Goal: Communication & Community: Participate in discussion

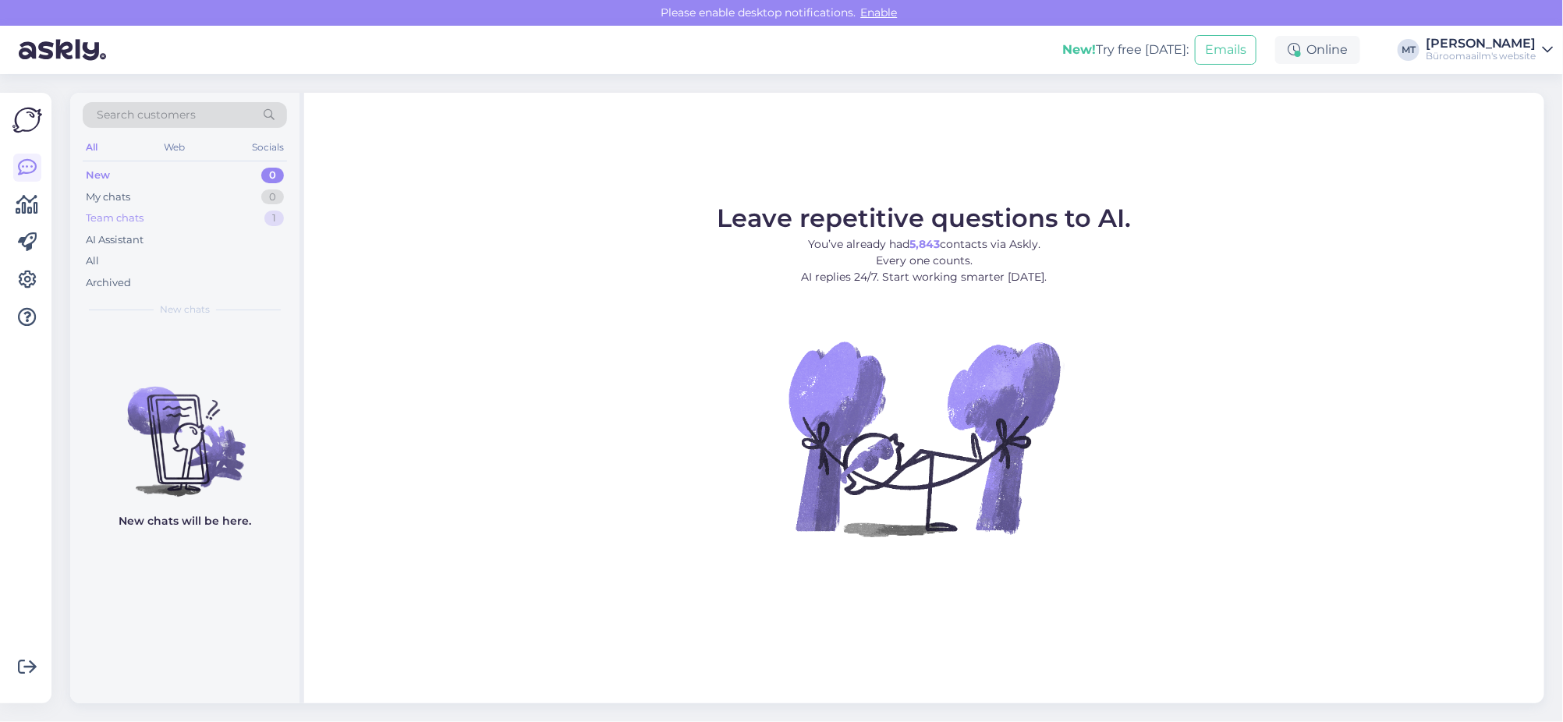
click at [115, 216] on div "Team chats" at bounding box center [115, 219] width 58 height 16
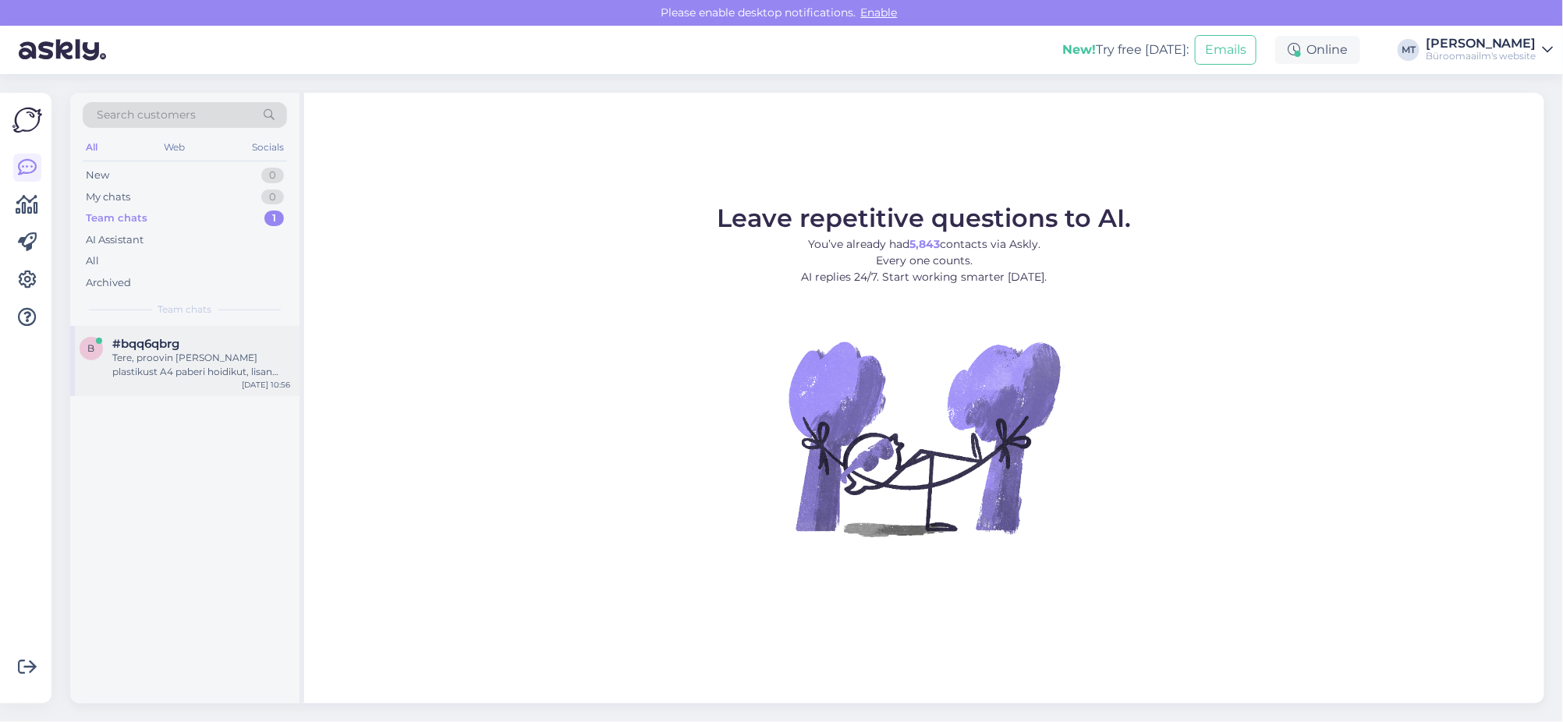
click at [129, 338] on span "#bqq6qbrg" at bounding box center [145, 344] width 67 height 14
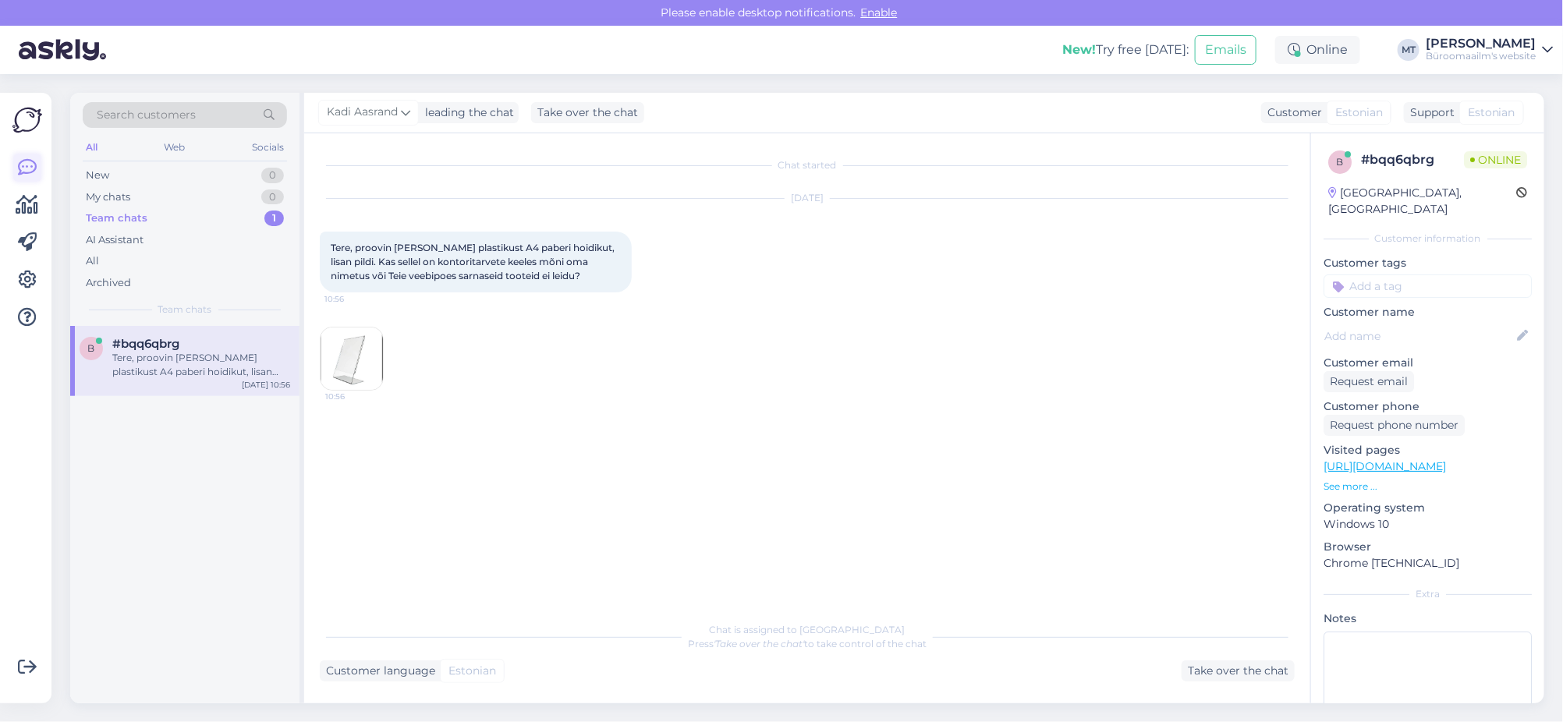
click at [30, 165] on icon at bounding box center [27, 167] width 19 height 19
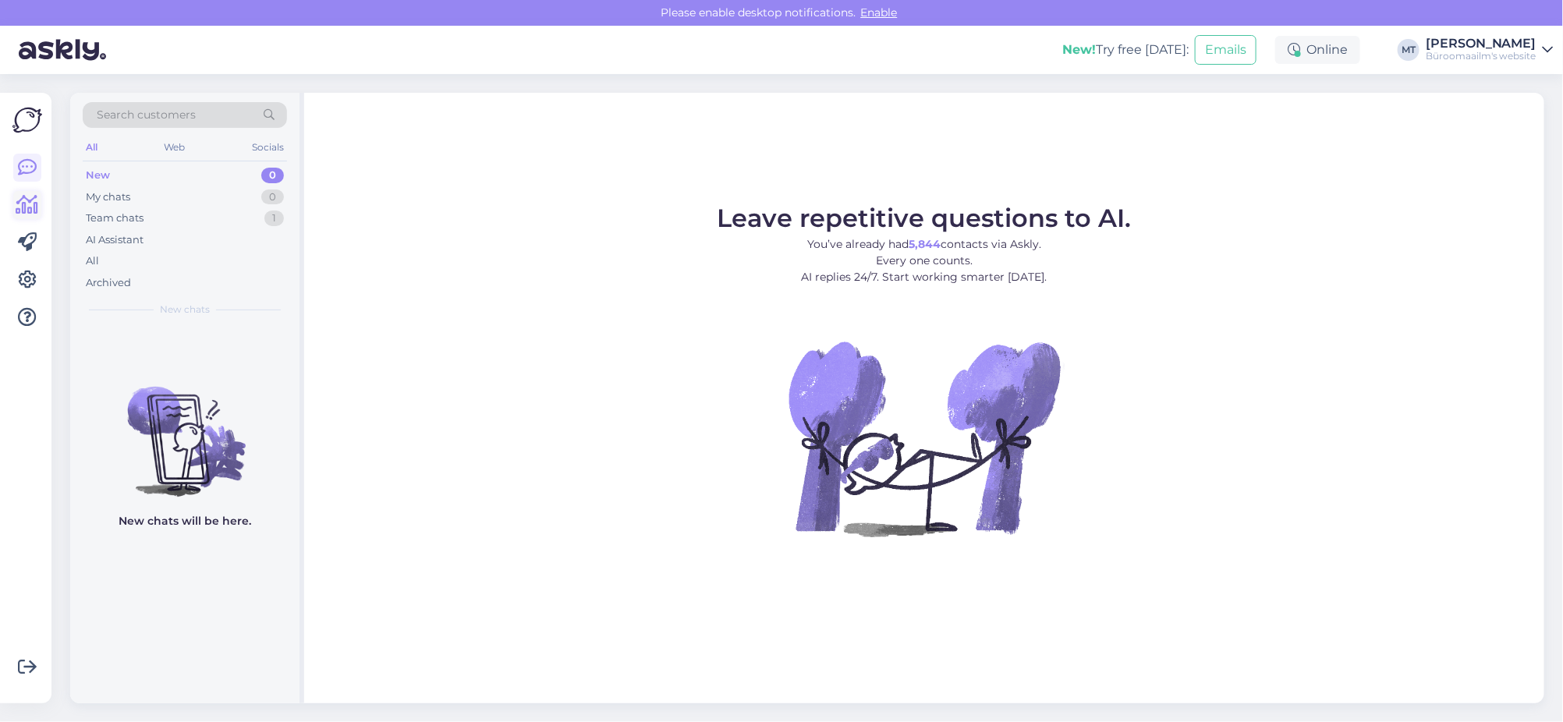
click at [32, 203] on icon at bounding box center [27, 205] width 23 height 19
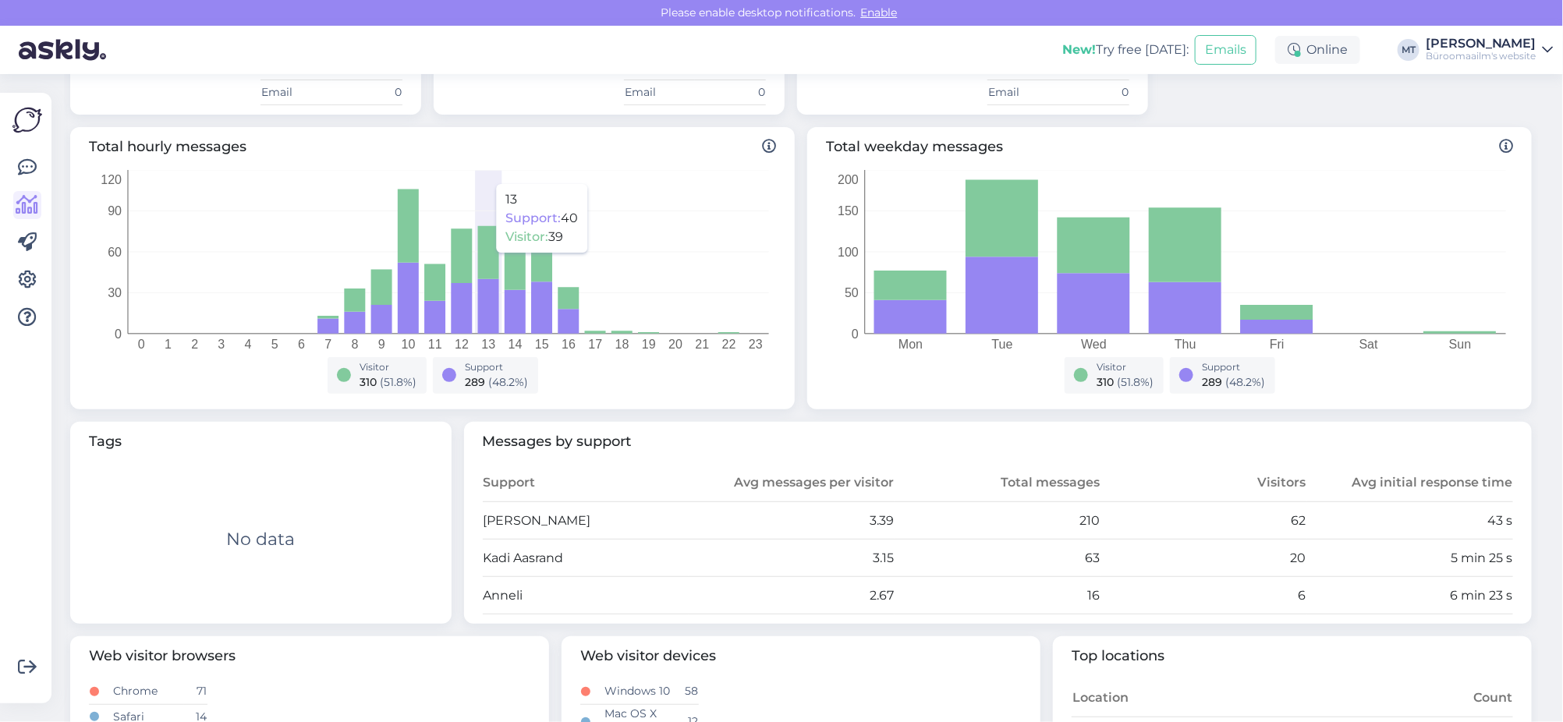
scroll to position [195, 0]
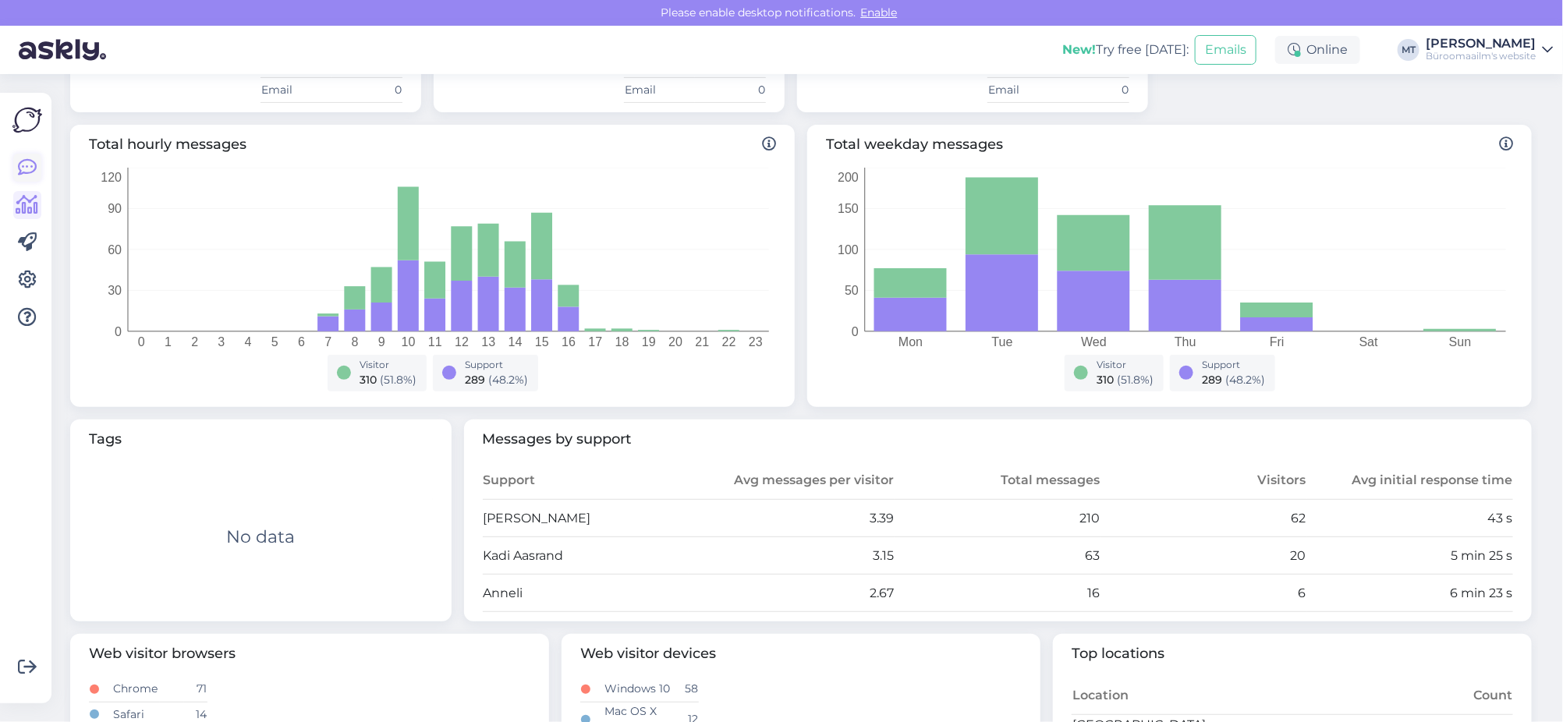
click at [30, 162] on icon at bounding box center [27, 167] width 19 height 19
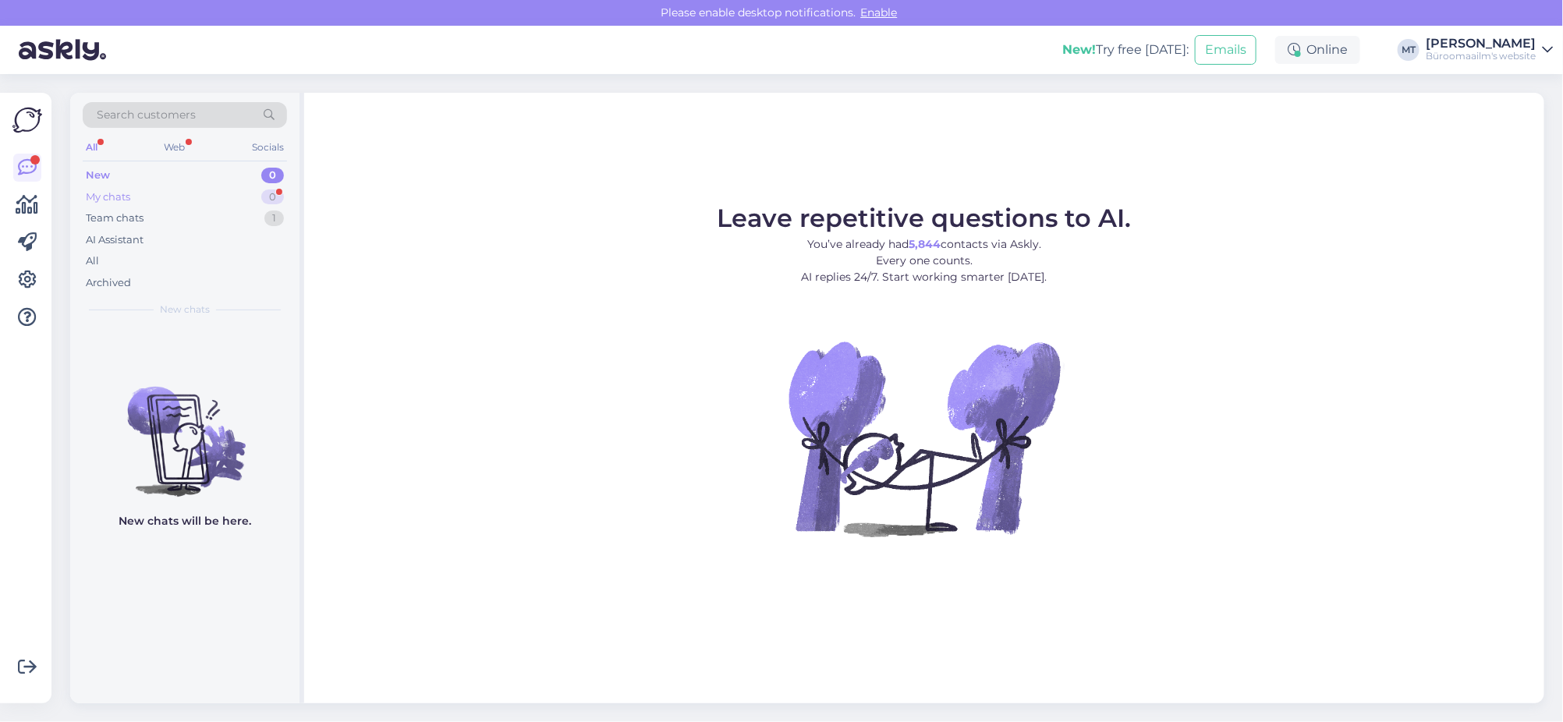
click at [100, 193] on div "My chats" at bounding box center [108, 198] width 44 height 16
click at [99, 213] on div "Team chats" at bounding box center [115, 219] width 58 height 16
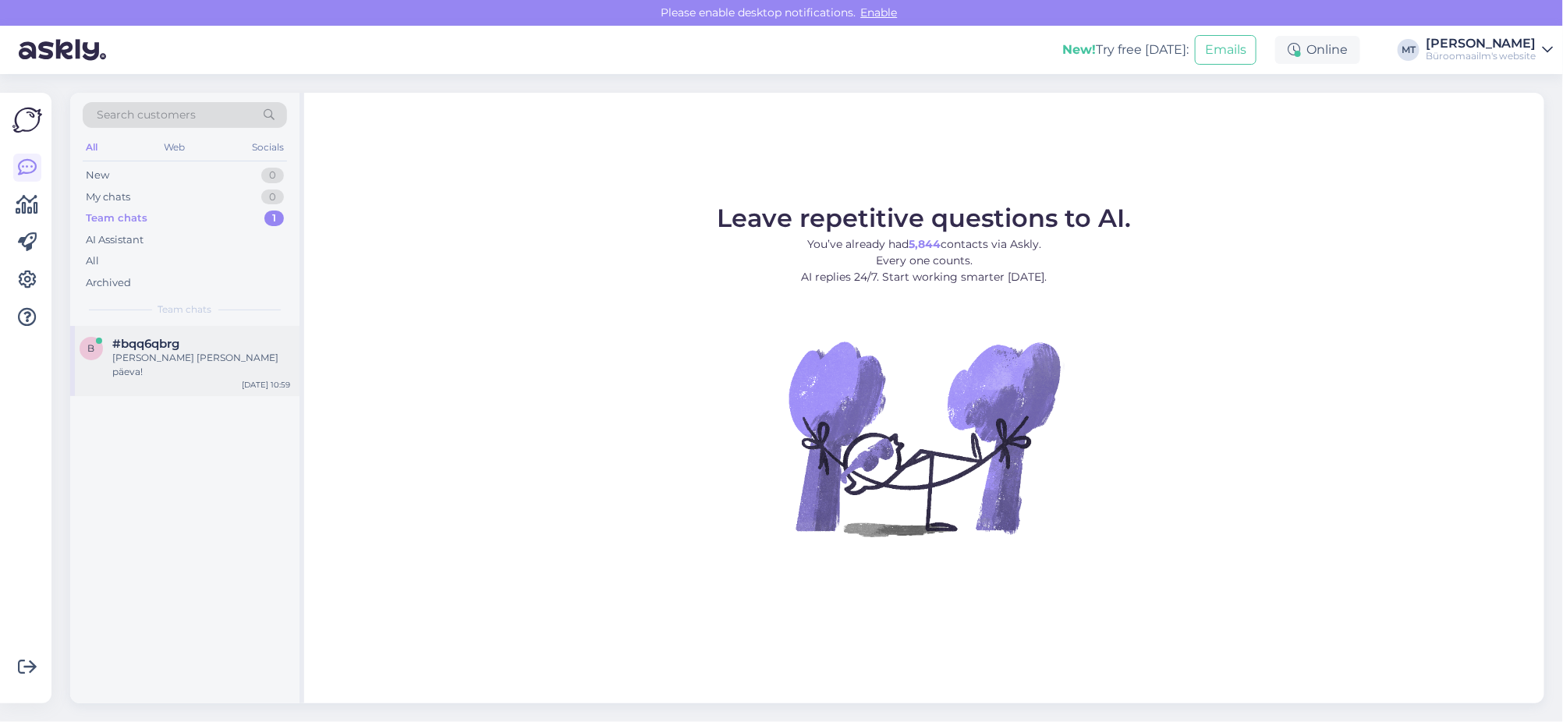
click at [122, 353] on div "[PERSON_NAME] [PERSON_NAME] päeva!" at bounding box center [201, 365] width 178 height 28
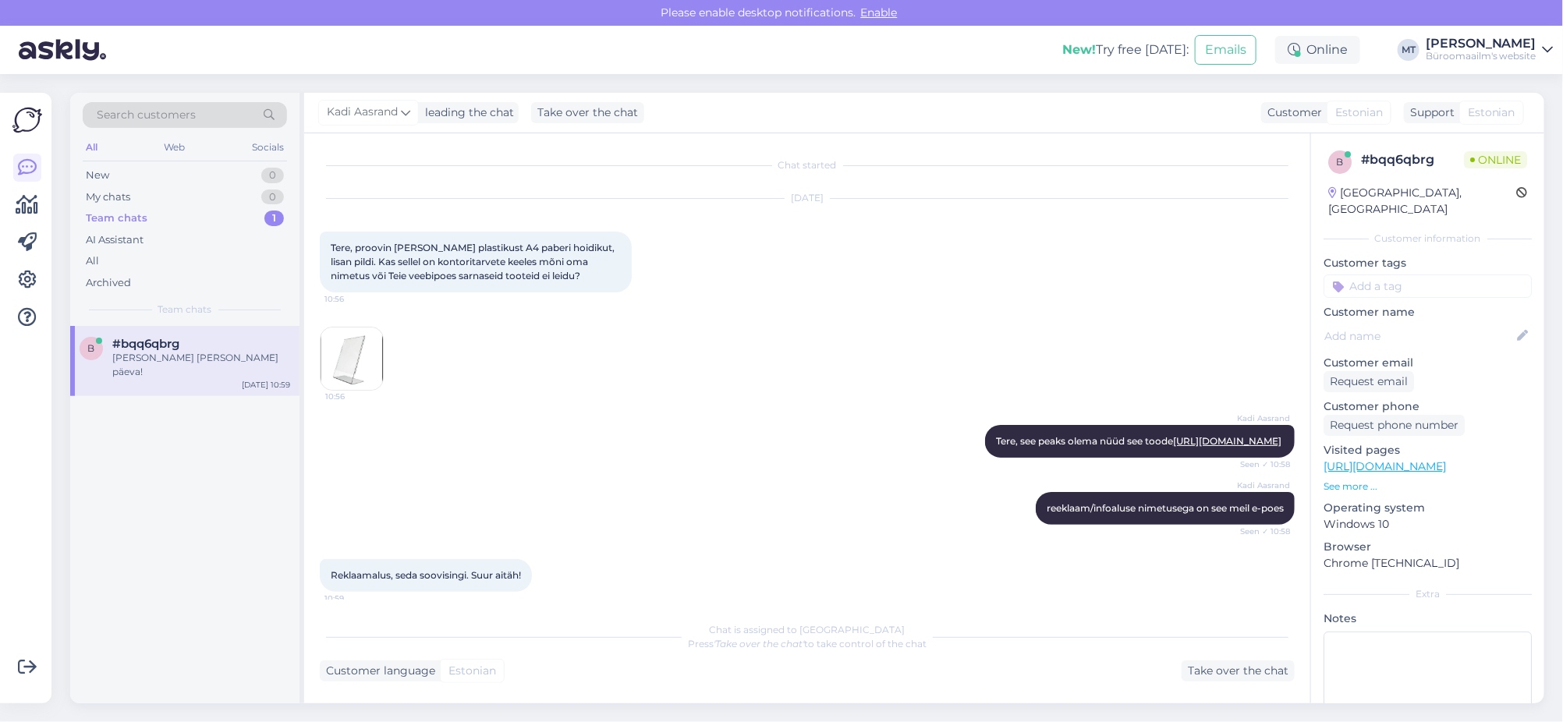
scroll to position [118, 0]
